Goal: Task Accomplishment & Management: Use online tool/utility

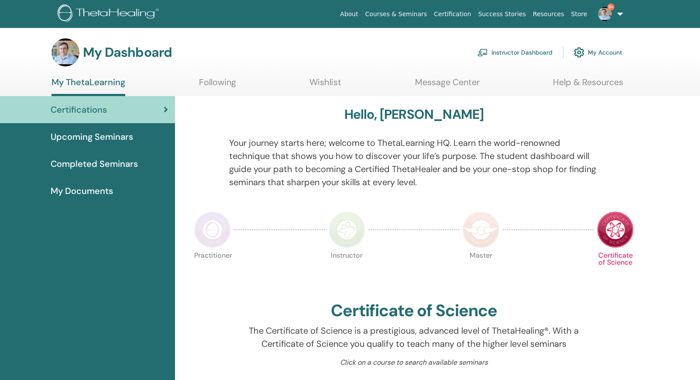
click at [520, 55] on link "Instructor Dashboard" at bounding box center [515, 52] width 75 height 19
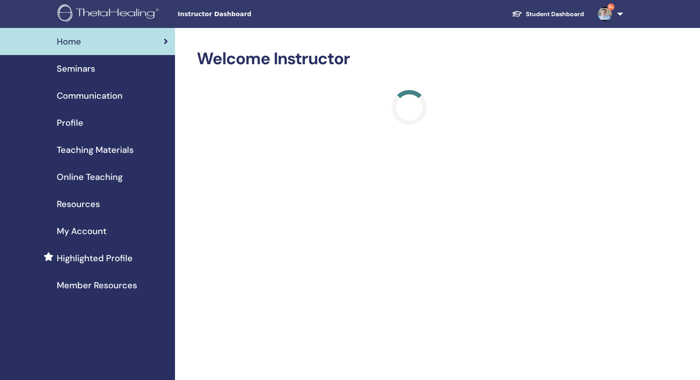
click at [82, 72] on span "Seminars" at bounding box center [76, 68] width 38 height 13
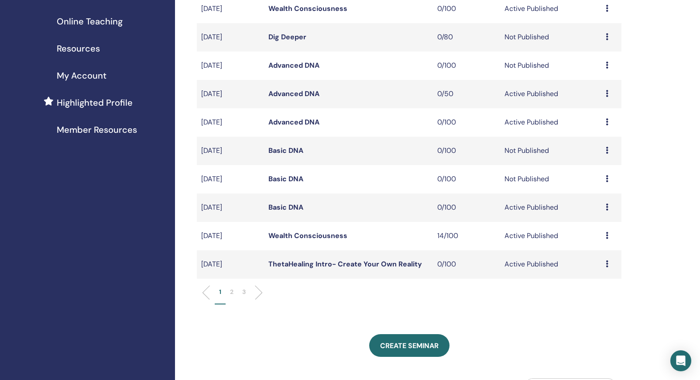
scroll to position [157, 0]
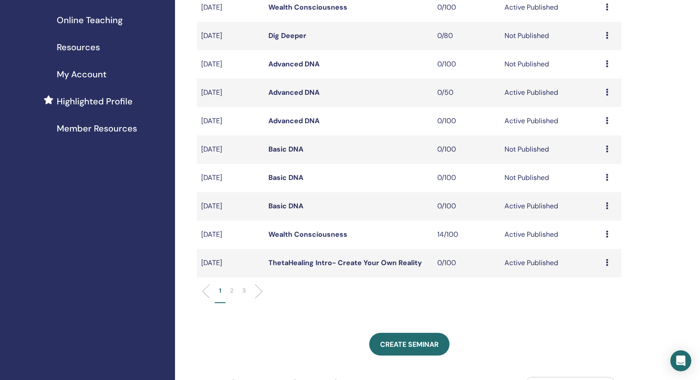
click at [232, 295] on p "2" at bounding box center [231, 290] width 3 height 9
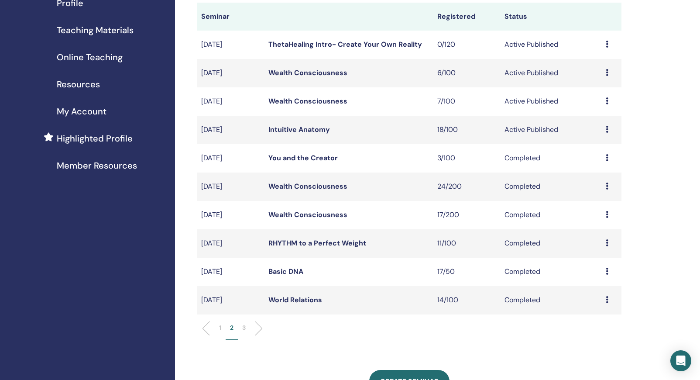
scroll to position [117, 0]
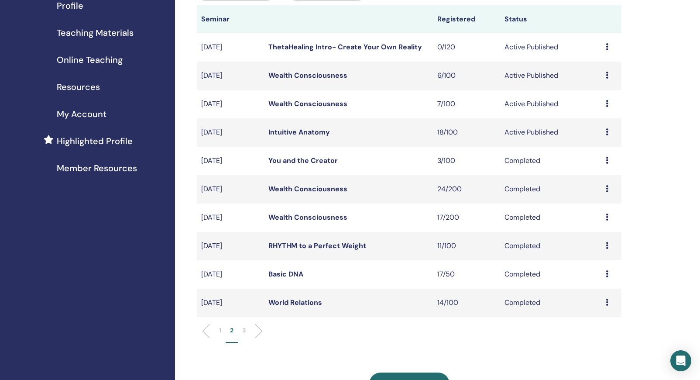
click at [607, 107] on icon at bounding box center [607, 103] width 3 height 7
click at [600, 146] on link "Attendees" at bounding box center [596, 146] width 33 height 9
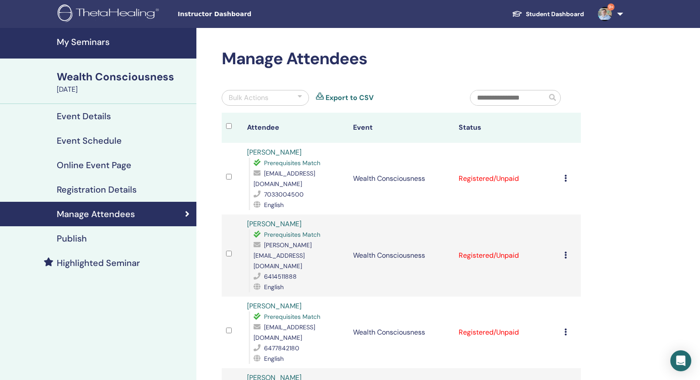
click at [348, 97] on link "Export to CSV" at bounding box center [350, 98] width 48 height 10
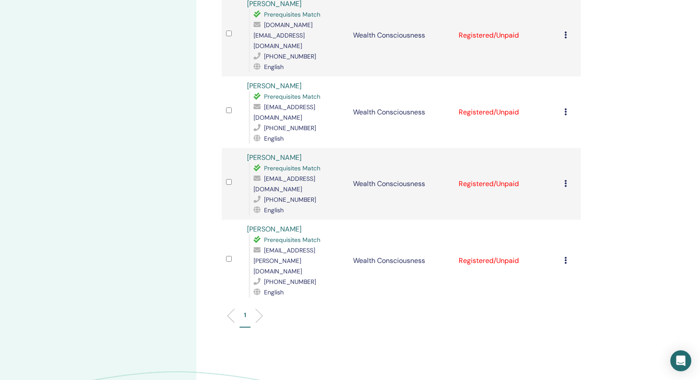
scroll to position [375, 0]
